Goal: Task Accomplishment & Management: Manage account settings

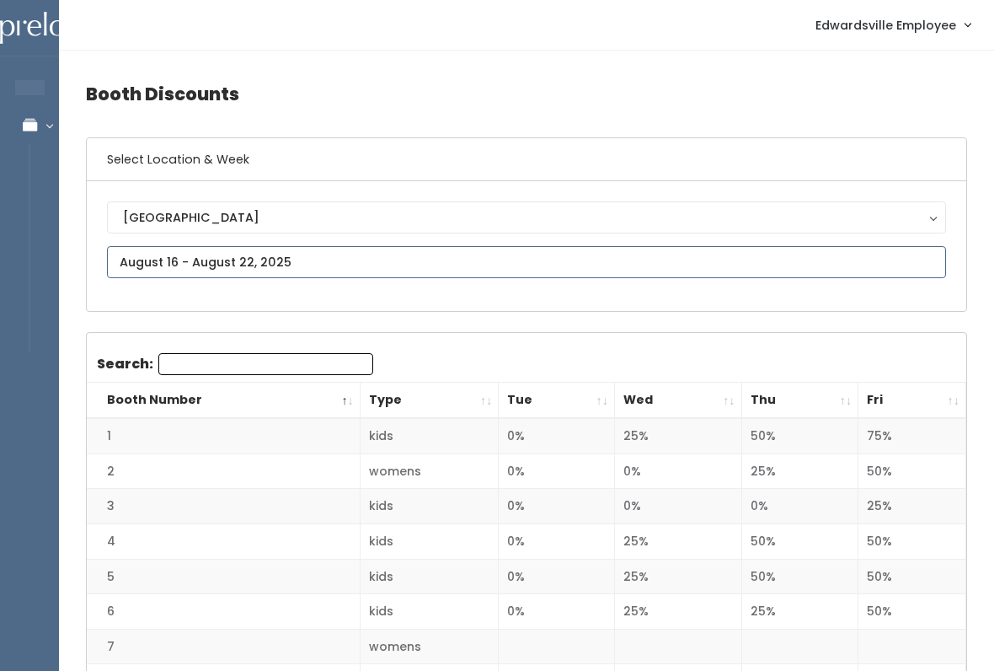
click at [150, 257] on input "text" at bounding box center [526, 262] width 839 height 32
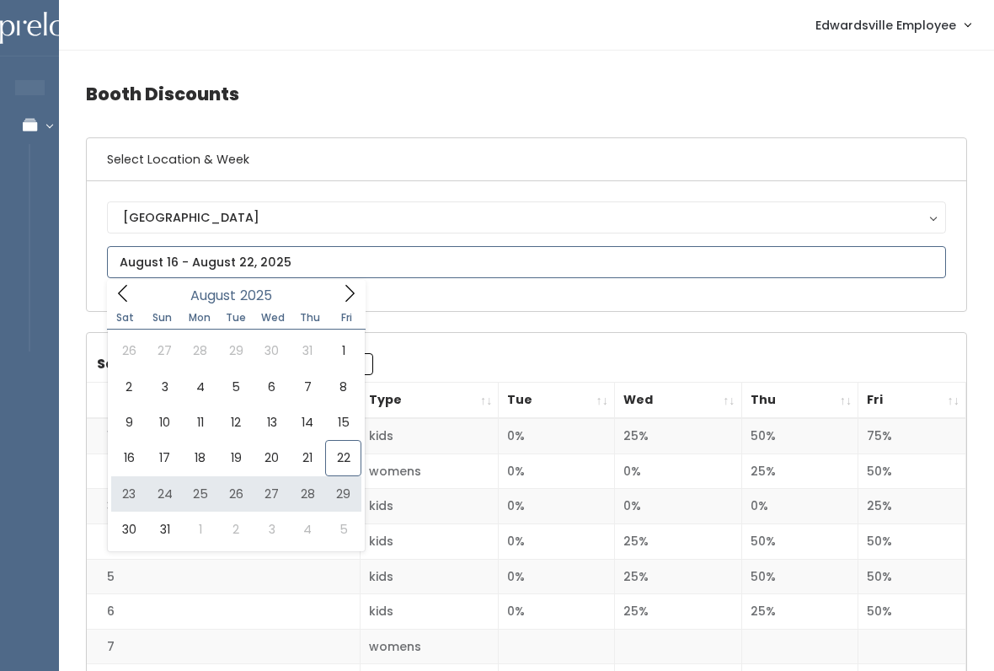
type input "August 23 to August 29"
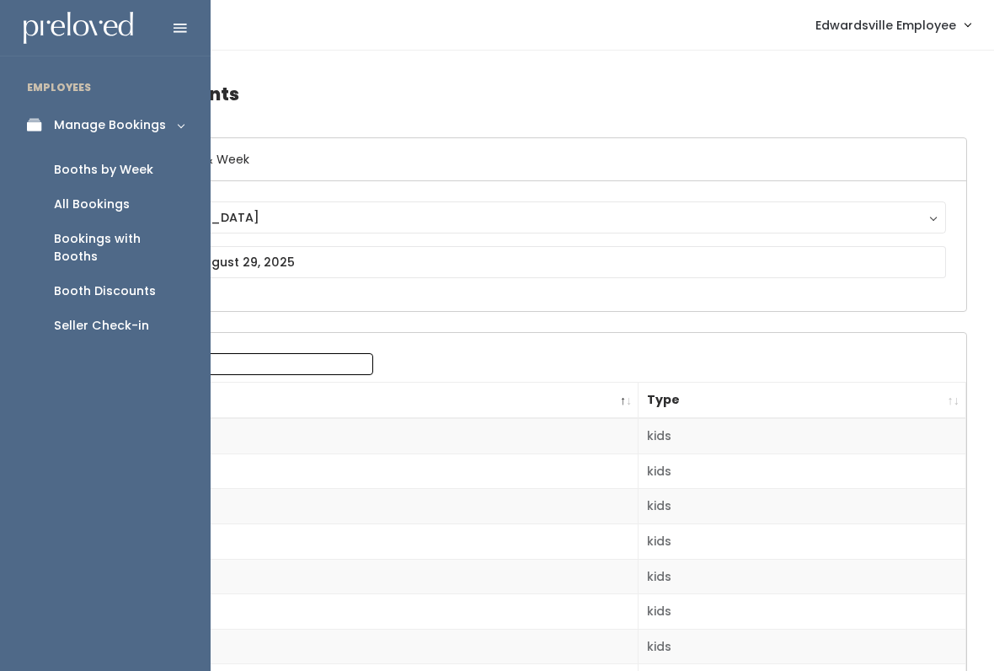
click at [53, 196] on link "All Bookings" at bounding box center [105, 204] width 211 height 35
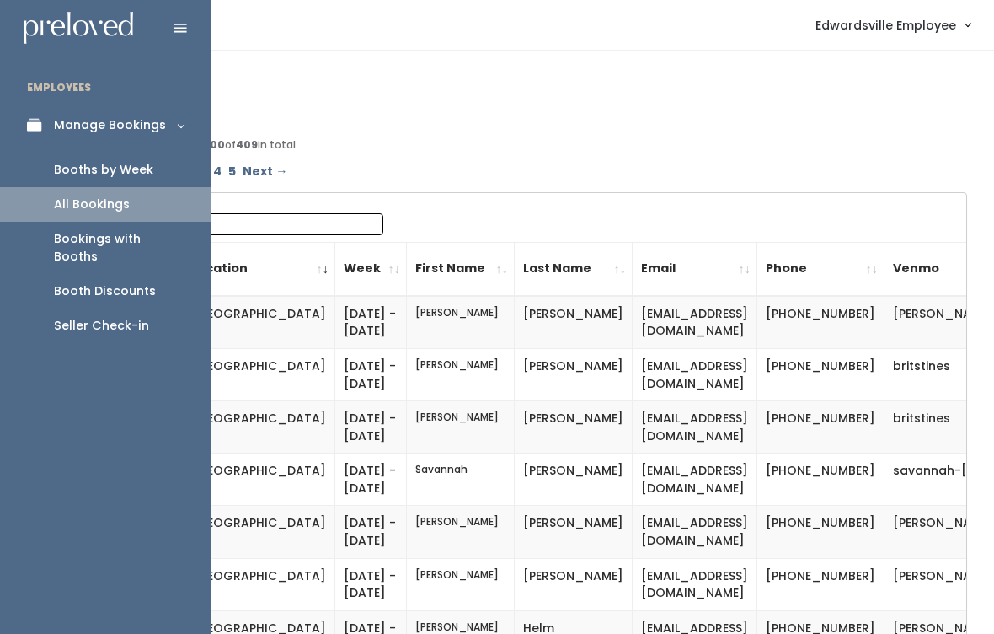
click at [71, 169] on div "Booths by Week" at bounding box center [103, 170] width 99 height 18
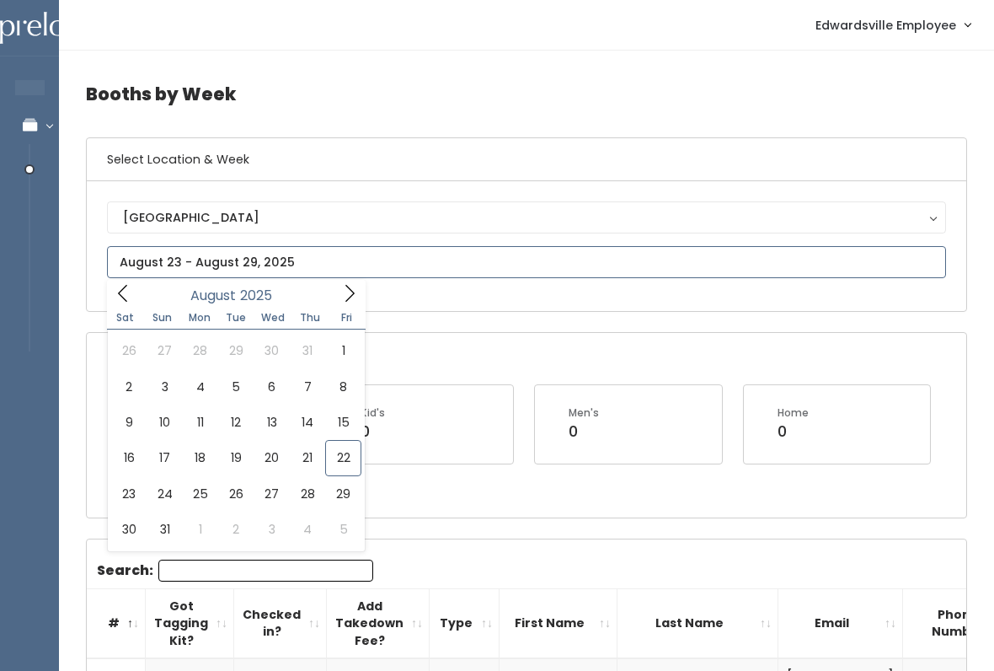
type input "August 23 to August 29"
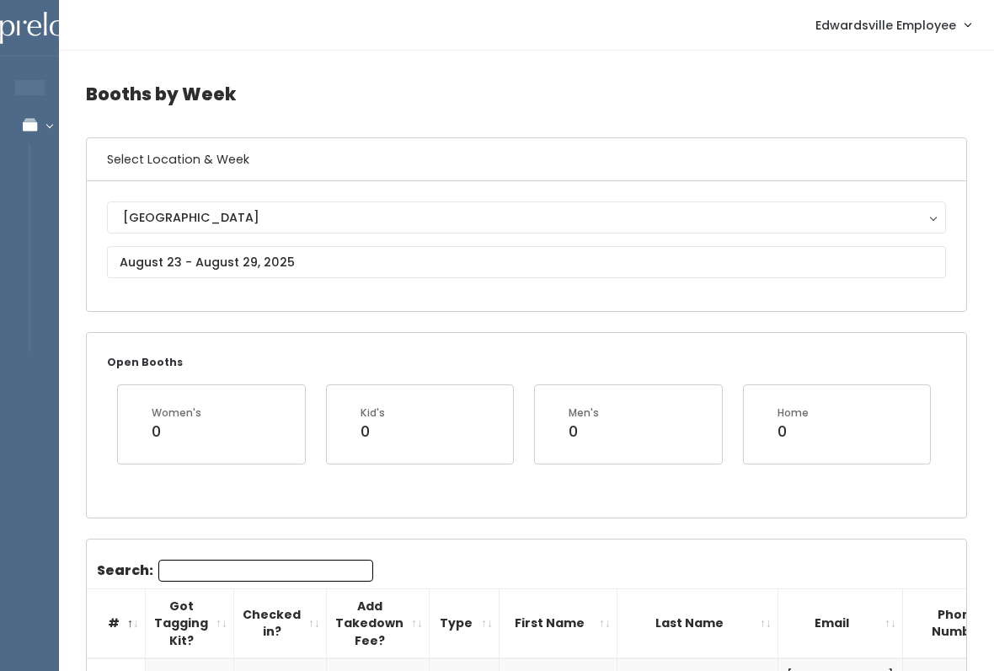
click at [253, 570] on input "Search:" at bounding box center [265, 570] width 215 height 22
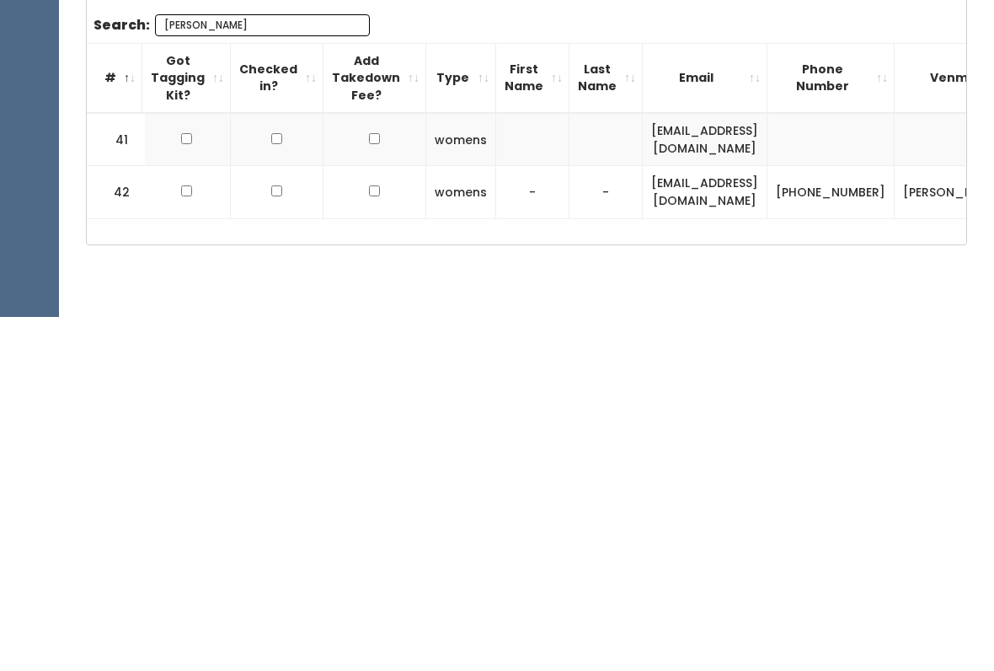
scroll to position [198, 0]
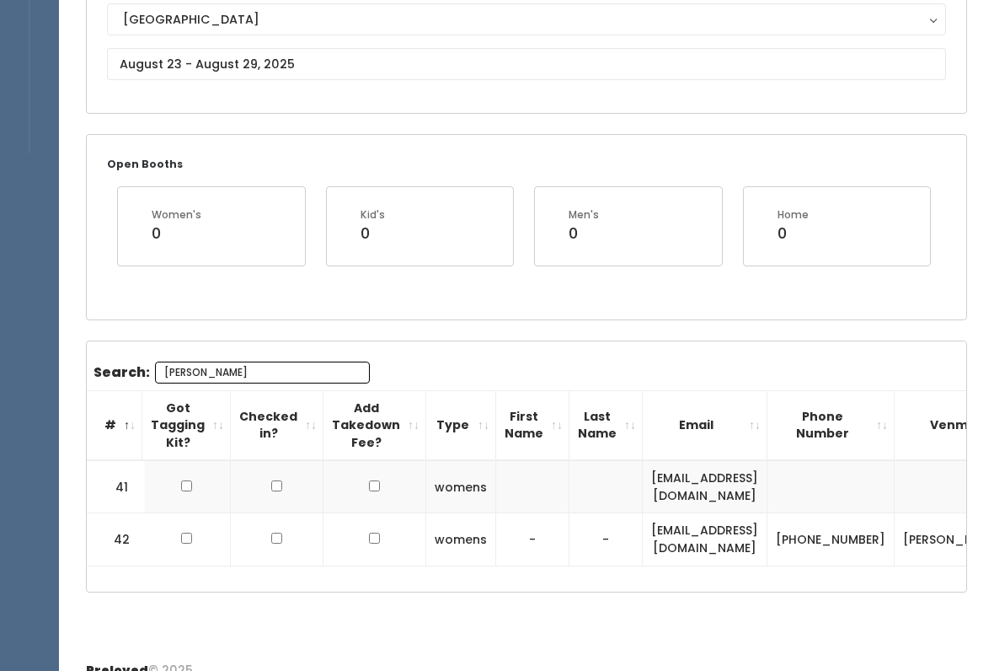
type input "Lisa"
click at [180, 456] on th "Got Tagging Kit?" at bounding box center [186, 425] width 88 height 70
click at [201, 467] on td at bounding box center [186, 486] width 88 height 53
click at [183, 480] on input "checkbox" at bounding box center [186, 485] width 11 height 11
checkbox input "true"
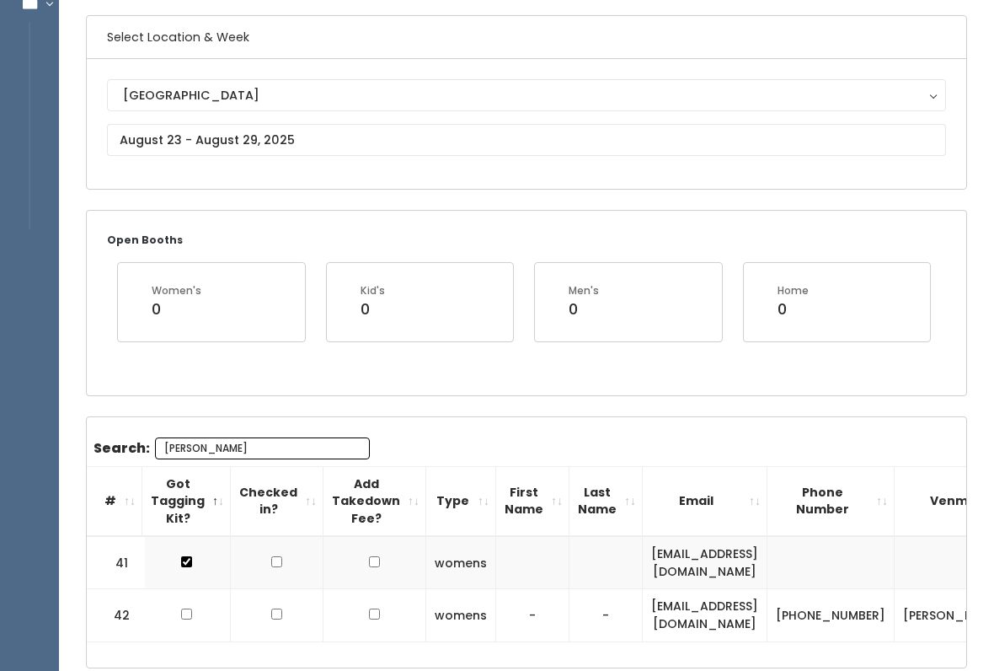
scroll to position [0, 0]
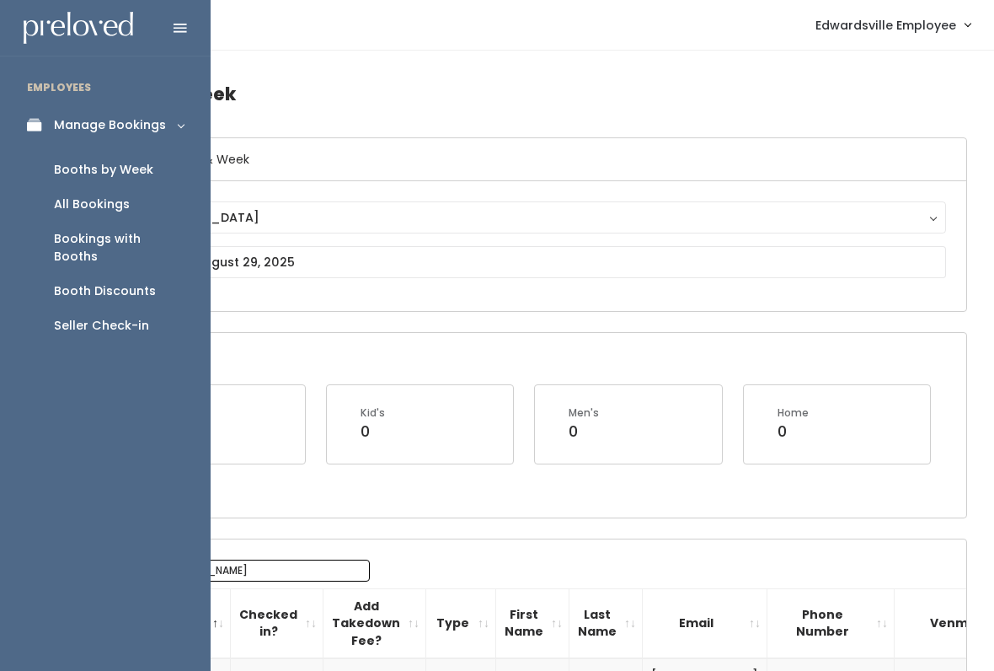
click at [138, 282] on div "Booth Discounts" at bounding box center [105, 291] width 102 height 18
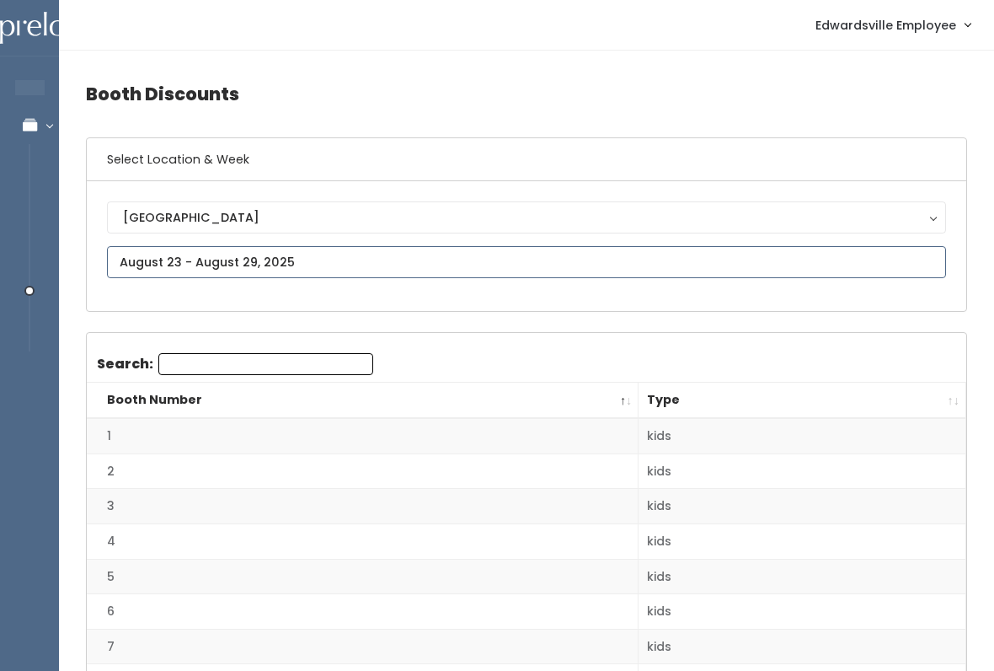
click at [366, 249] on input "text" at bounding box center [526, 262] width 839 height 32
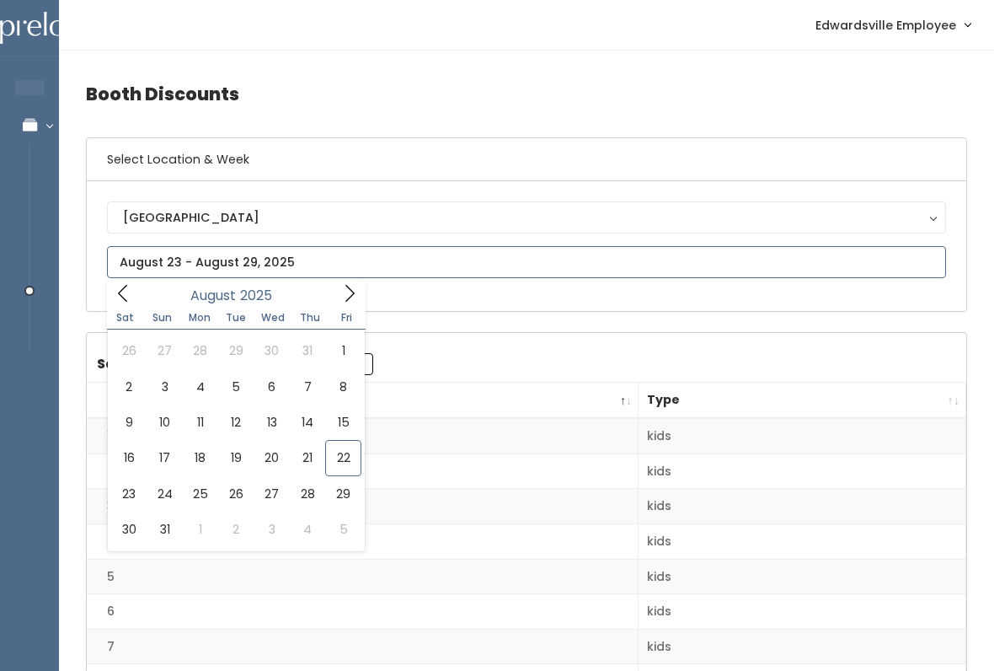
type input "August 16 to August 22"
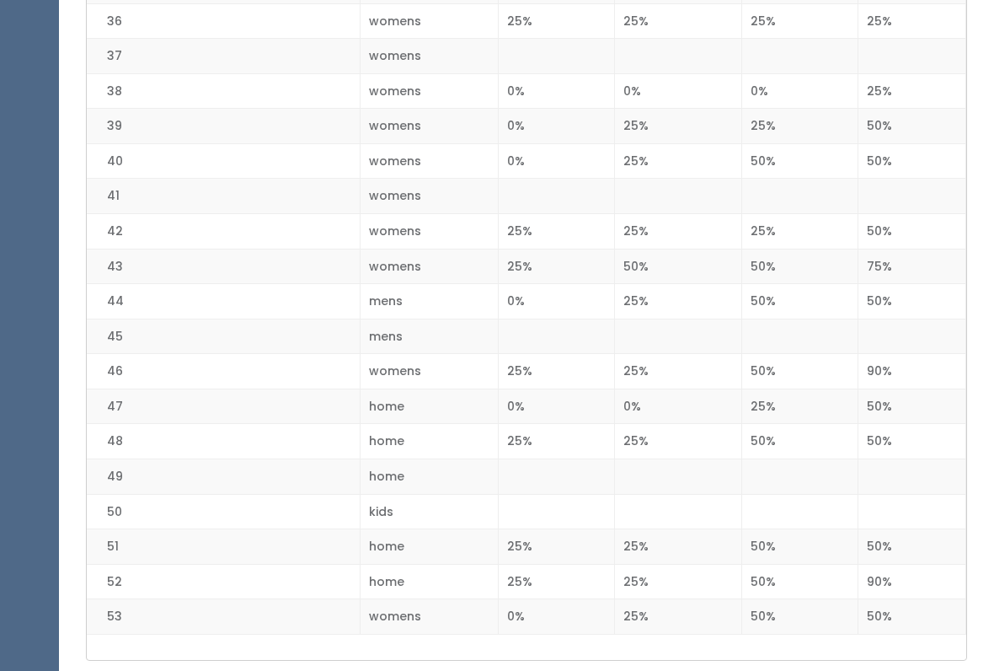
scroll to position [1641, 0]
click at [933, 292] on td "50%" at bounding box center [913, 301] width 108 height 35
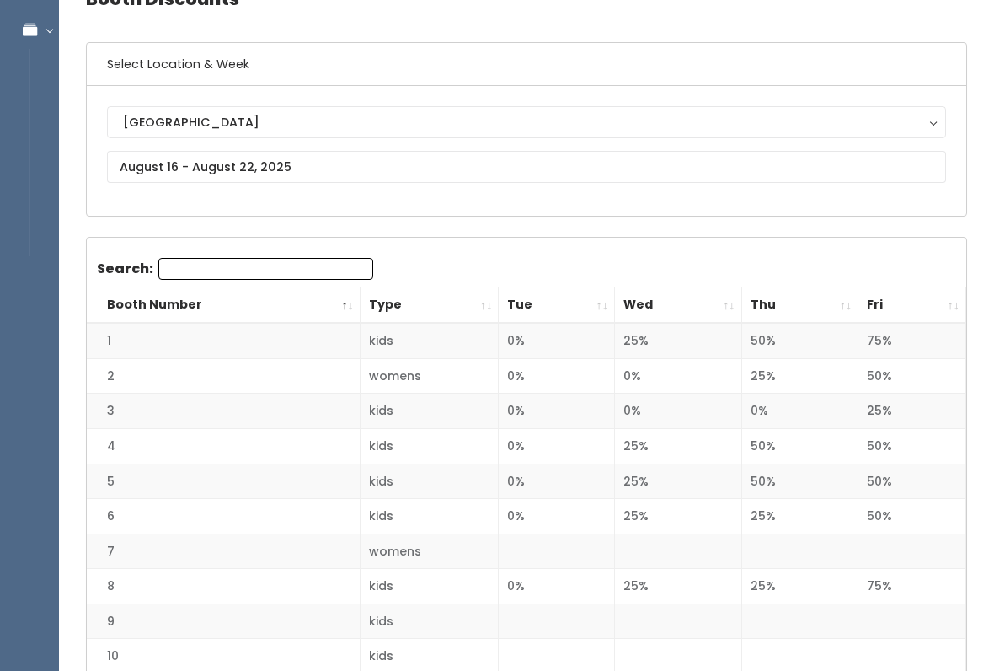
scroll to position [94, 0]
